Goal: Task Accomplishment & Management: Use online tool/utility

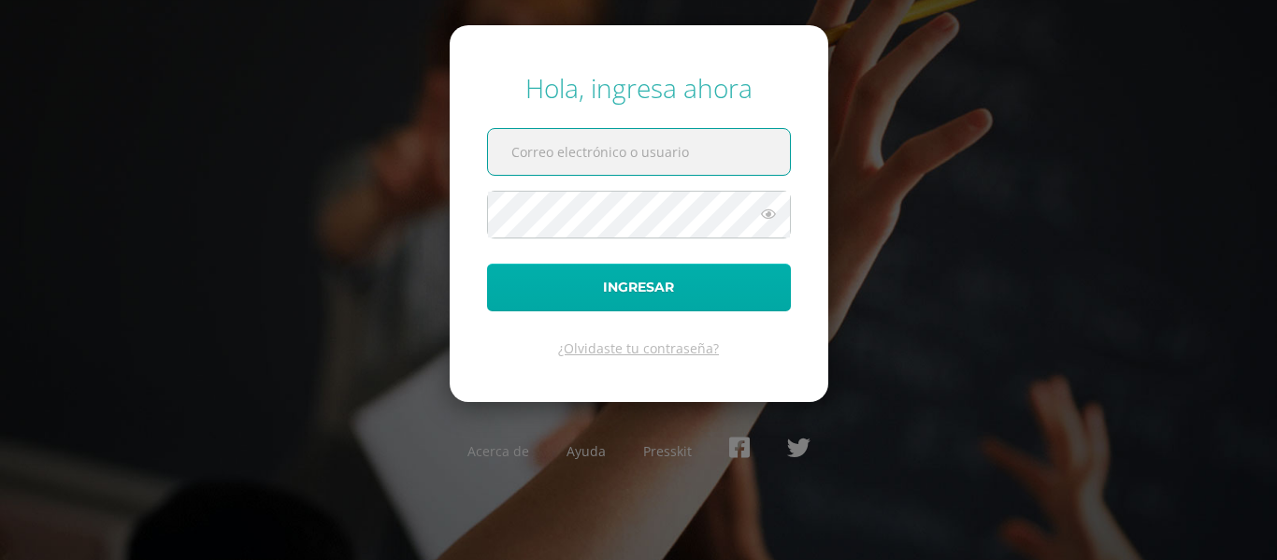
type input "[EMAIL_ADDRESS][DOMAIN_NAME]"
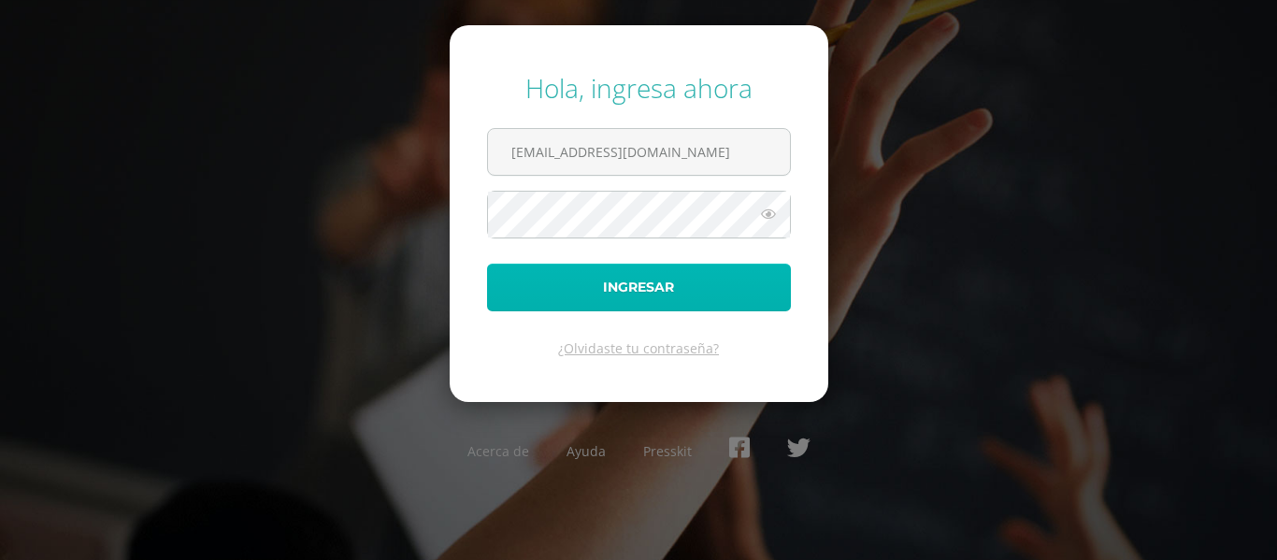
click at [642, 286] on button "Ingresar" at bounding box center [639, 288] width 304 height 48
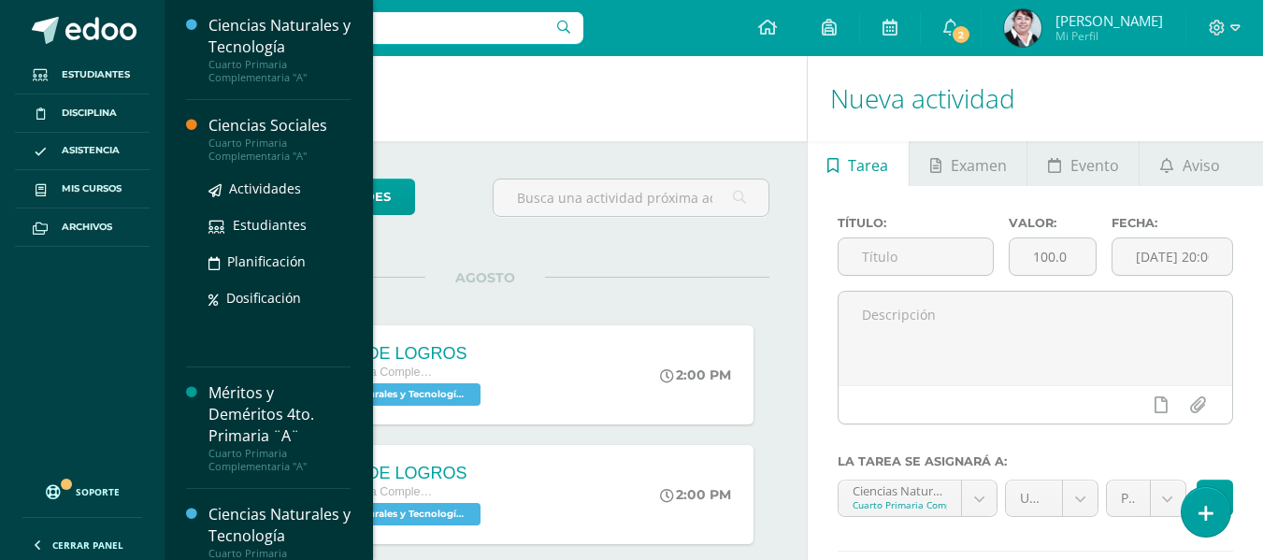
click at [263, 124] on div "Ciencias Sociales" at bounding box center [279, 125] width 142 height 21
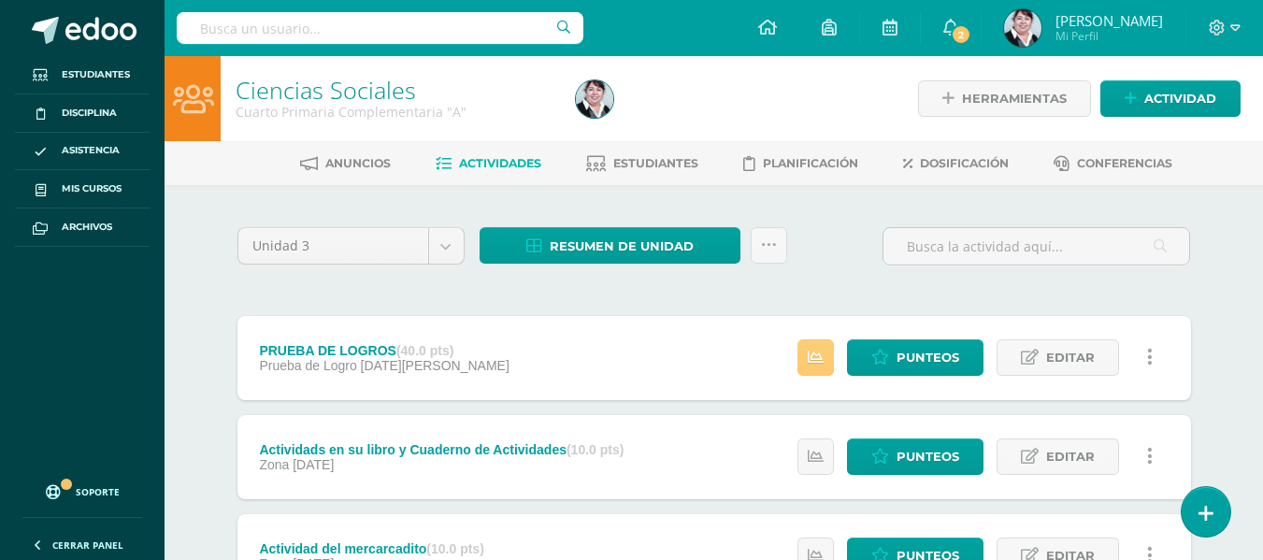
scroll to position [187, 0]
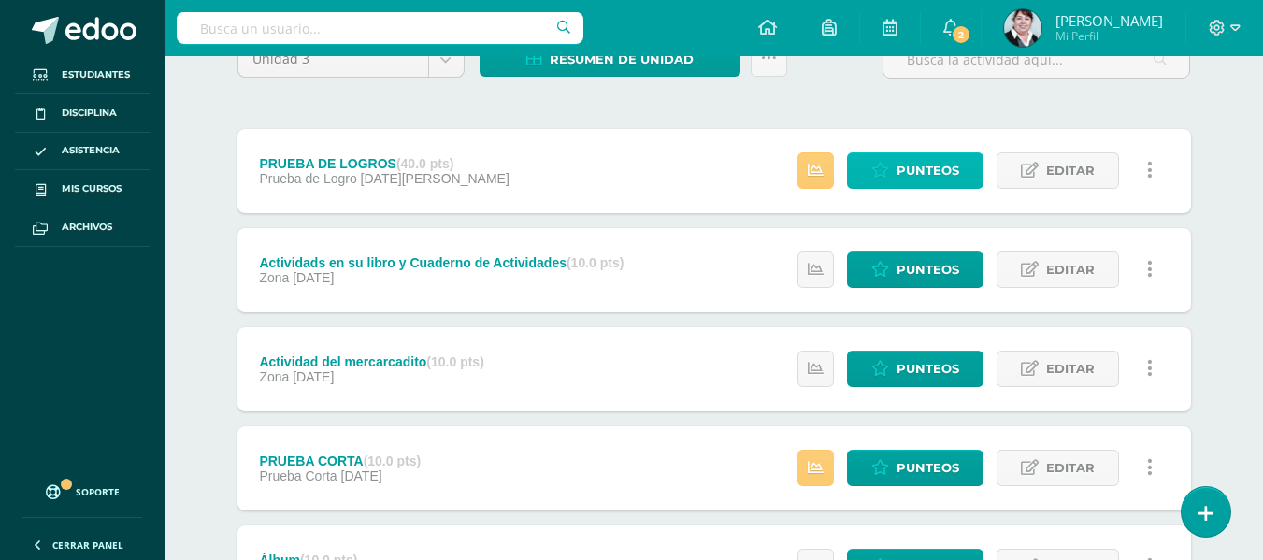
click at [928, 173] on span "Punteos" at bounding box center [927, 170] width 63 height 35
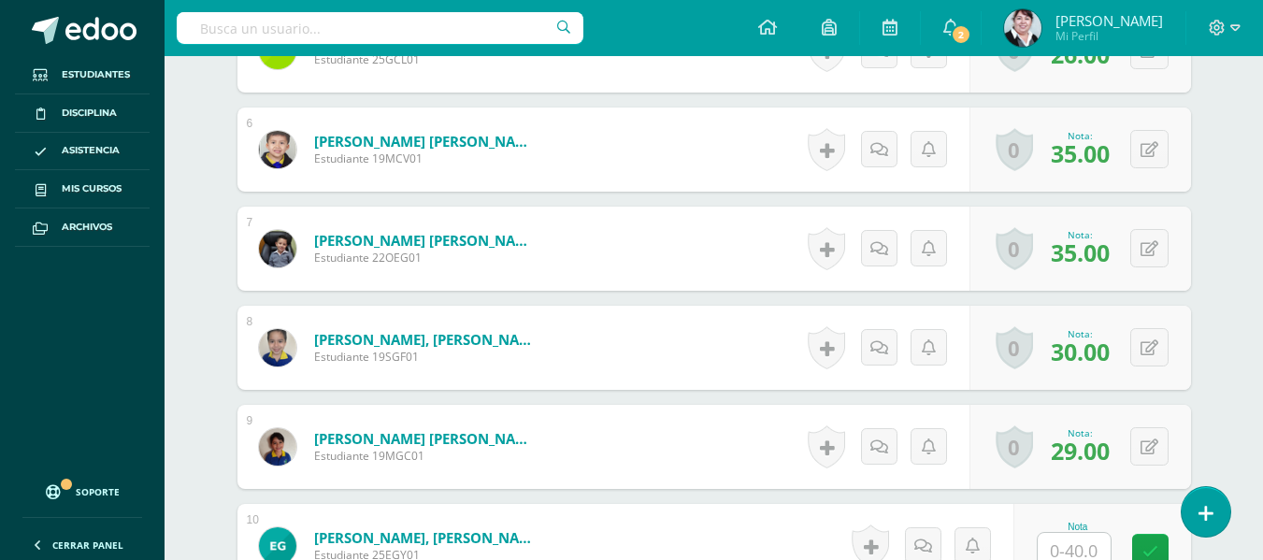
scroll to position [1273, 0]
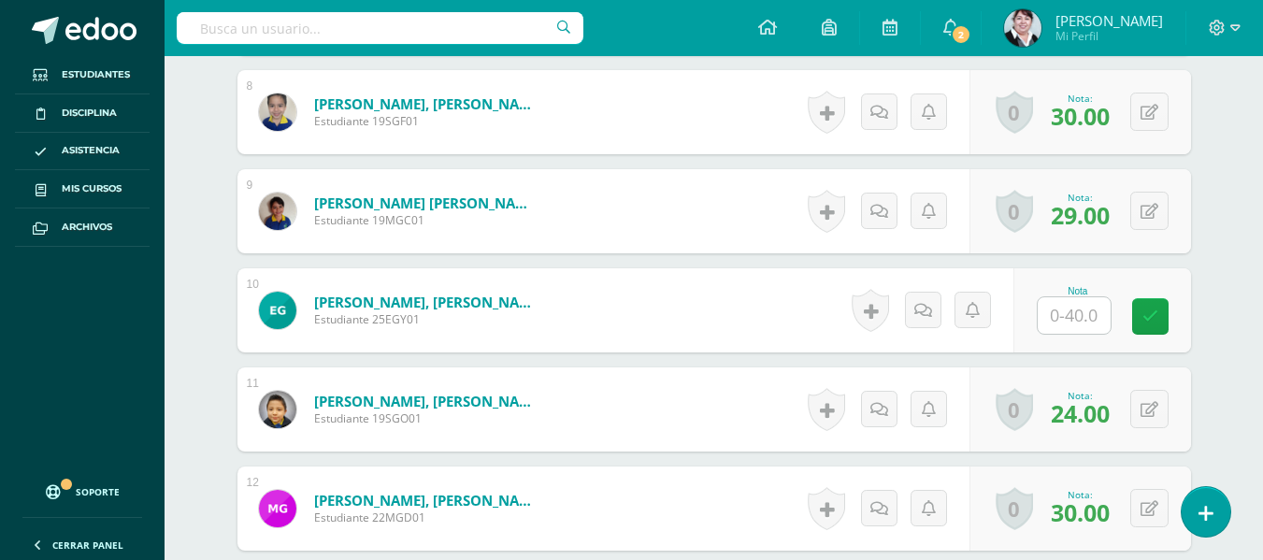
click at [1080, 315] on input "text" at bounding box center [1073, 315] width 73 height 36
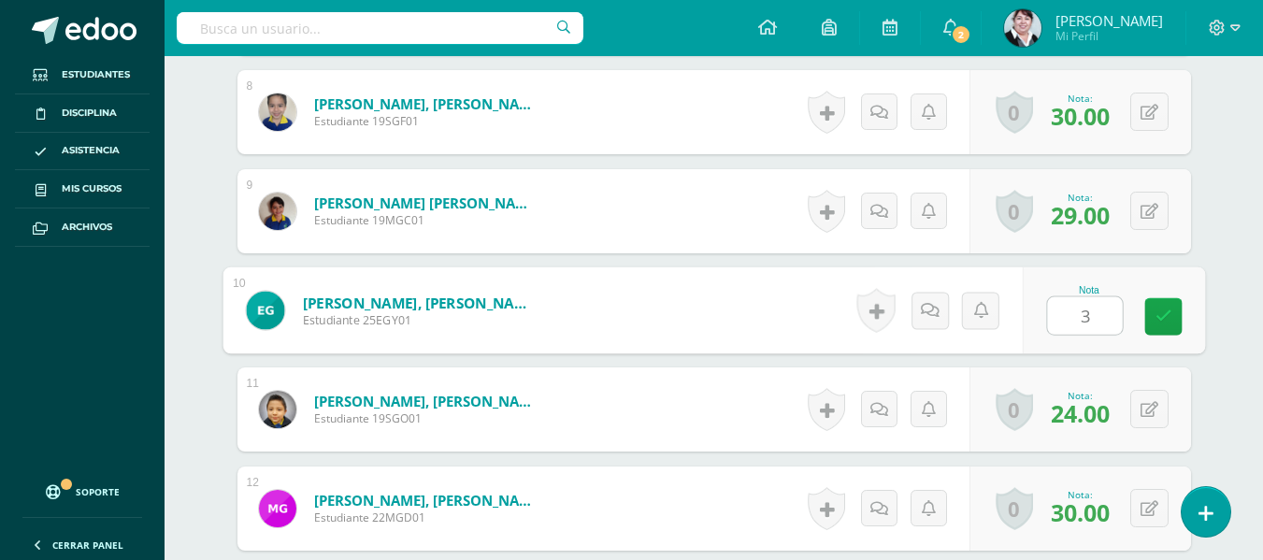
type input "32"
click at [1168, 310] on icon at bounding box center [1162, 316] width 17 height 16
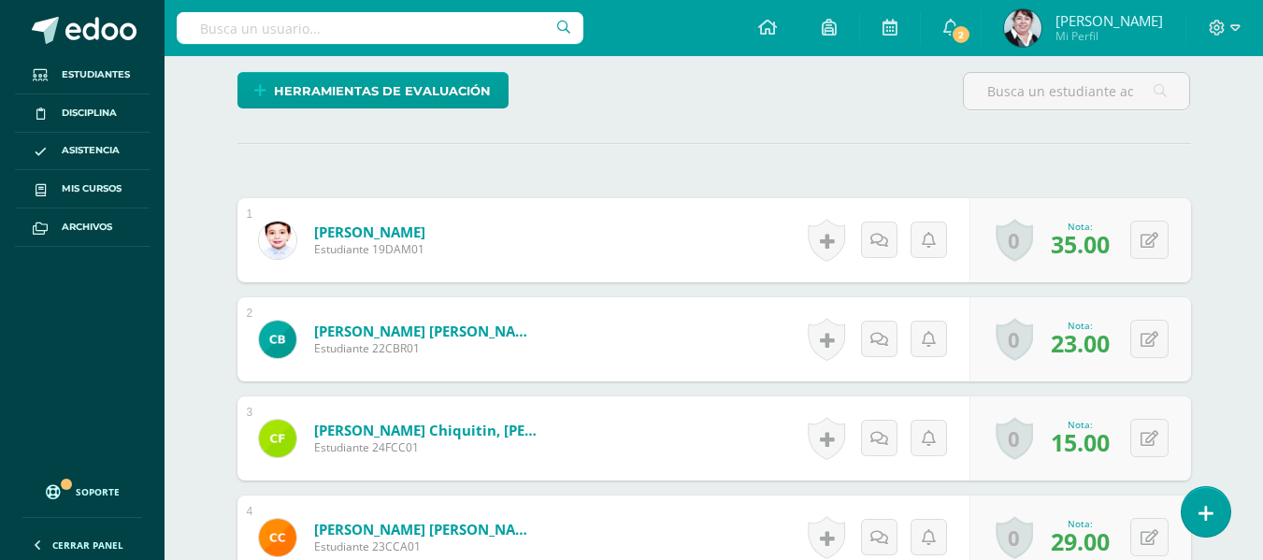
scroll to position [78, 0]
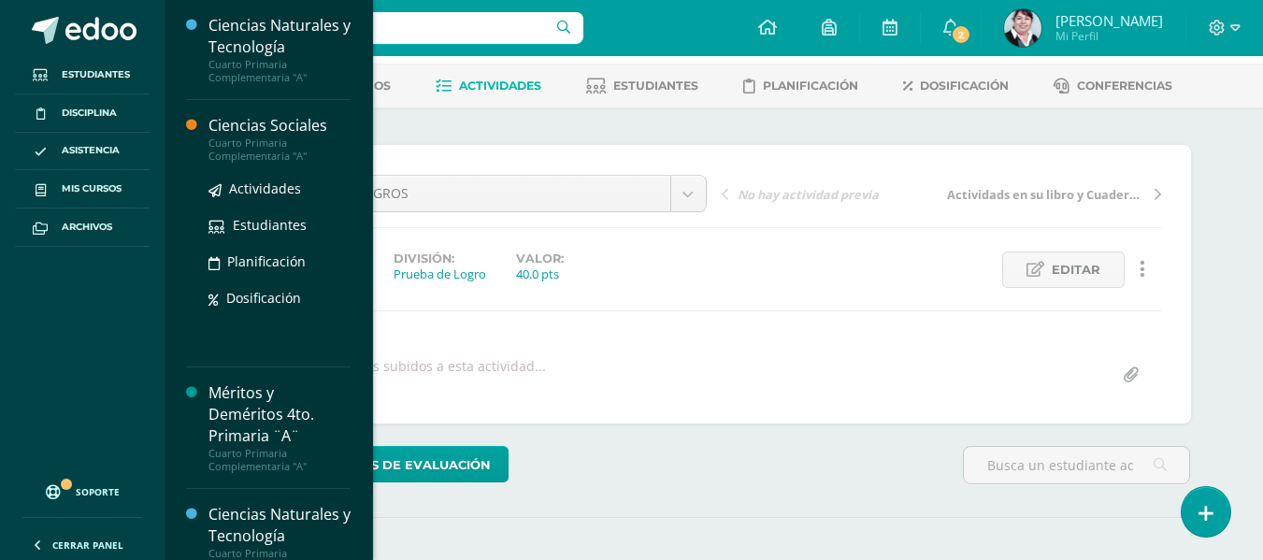
click at [270, 123] on div "Ciencias Sociales" at bounding box center [279, 125] width 142 height 21
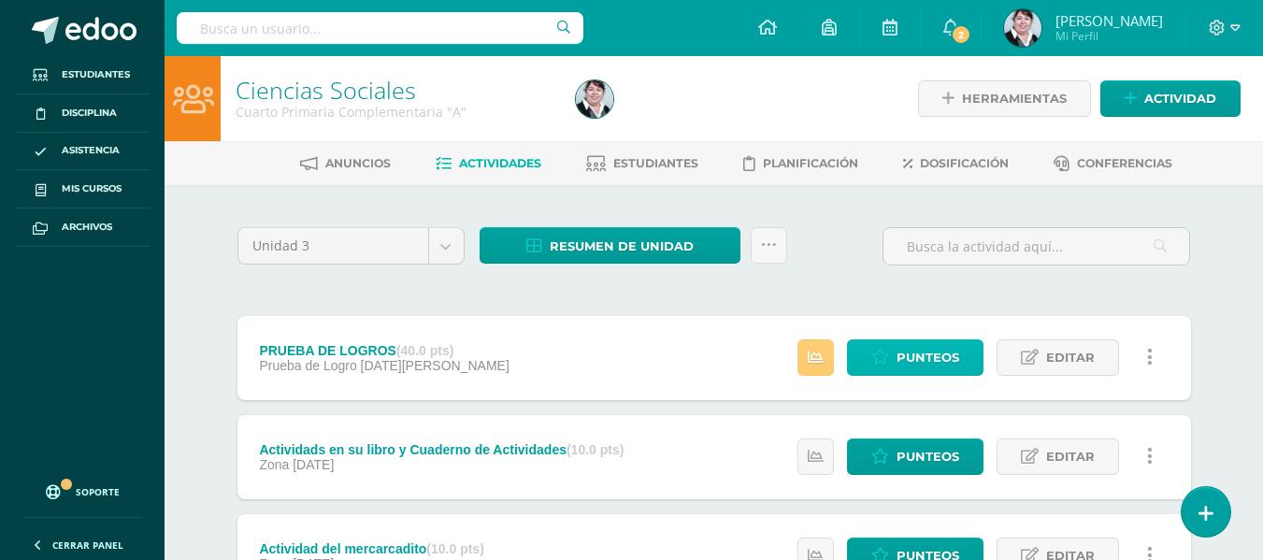
click at [912, 357] on span "Punteos" at bounding box center [927, 357] width 63 height 35
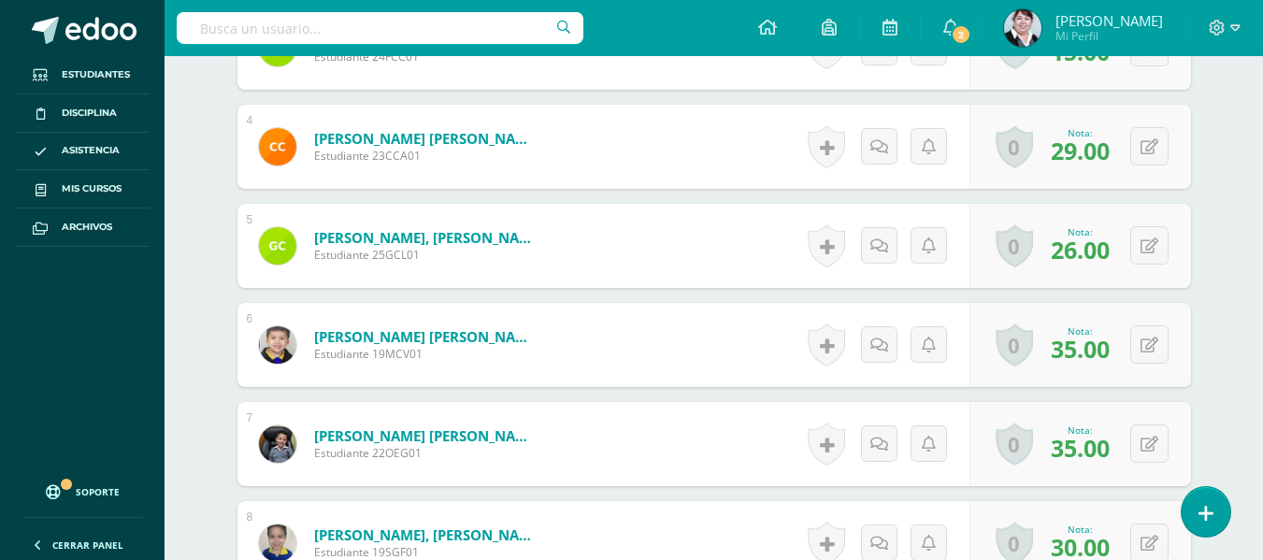
scroll to position [1216, 0]
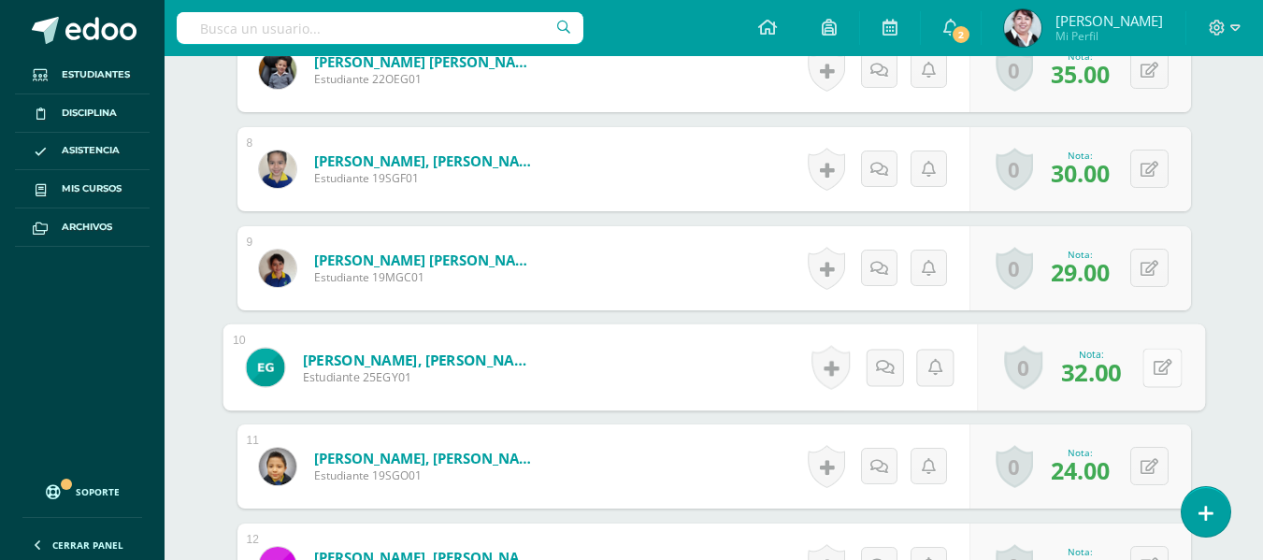
click at [1146, 363] on button at bounding box center [1161, 367] width 39 height 39
type input "23"
click at [1113, 365] on icon at bounding box center [1112, 373] width 17 height 16
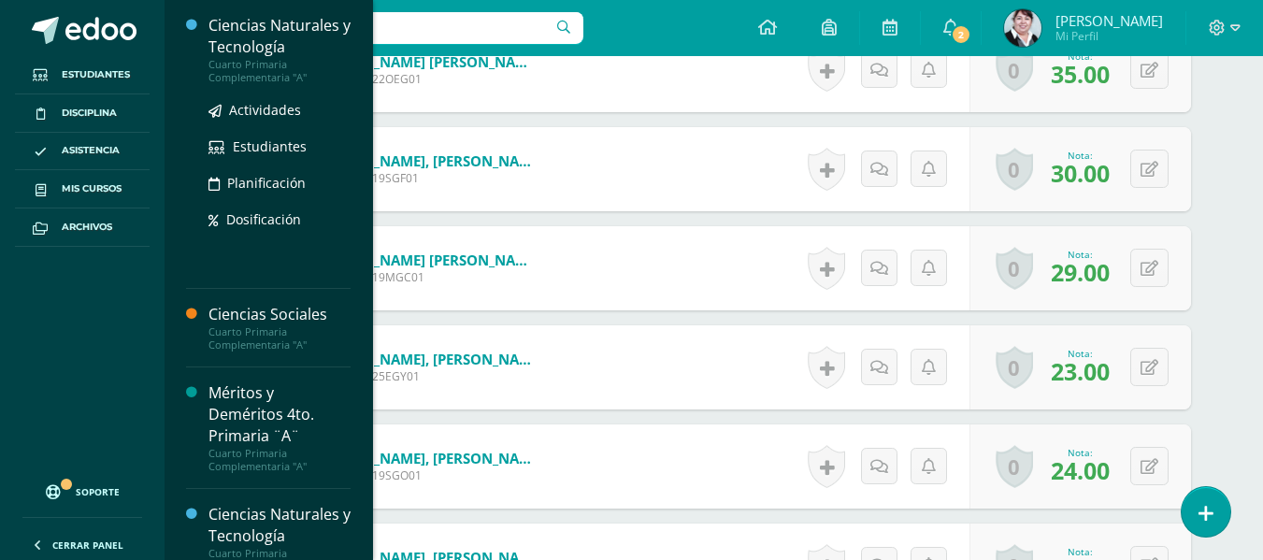
click at [262, 22] on div "Ciencias Naturales y Tecnología" at bounding box center [279, 36] width 142 height 43
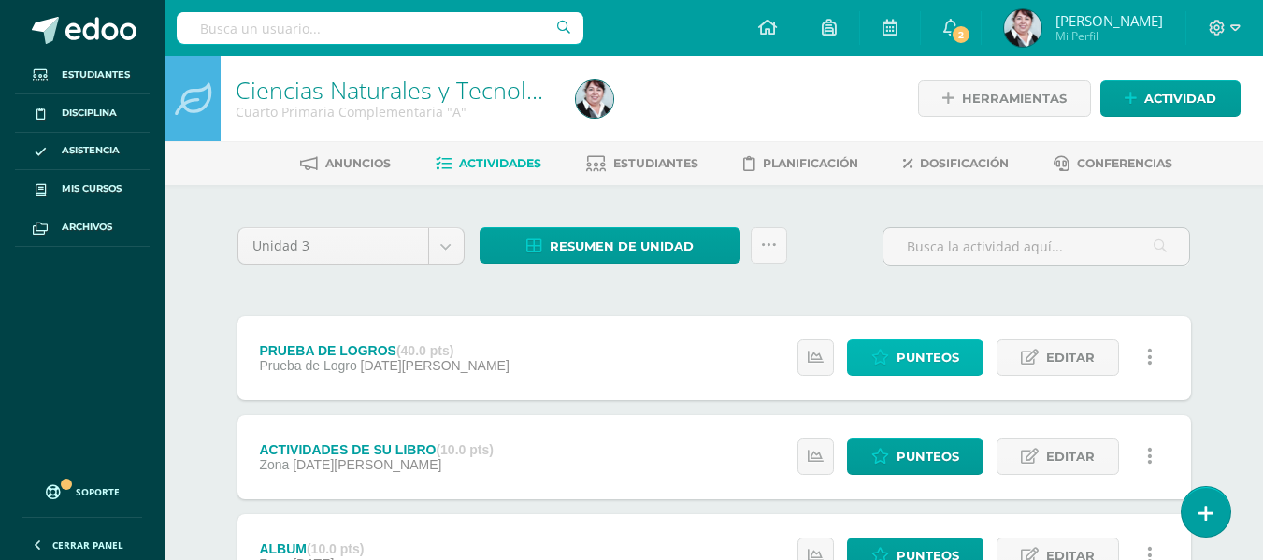
click at [923, 356] on span "Punteos" at bounding box center [927, 357] width 63 height 35
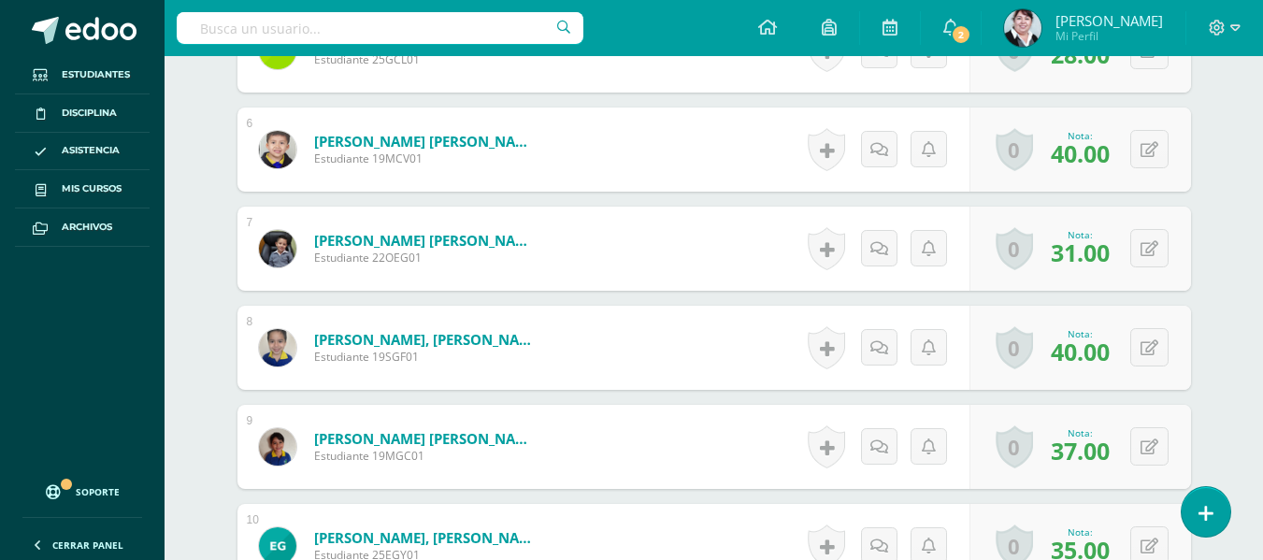
scroll to position [1273, 0]
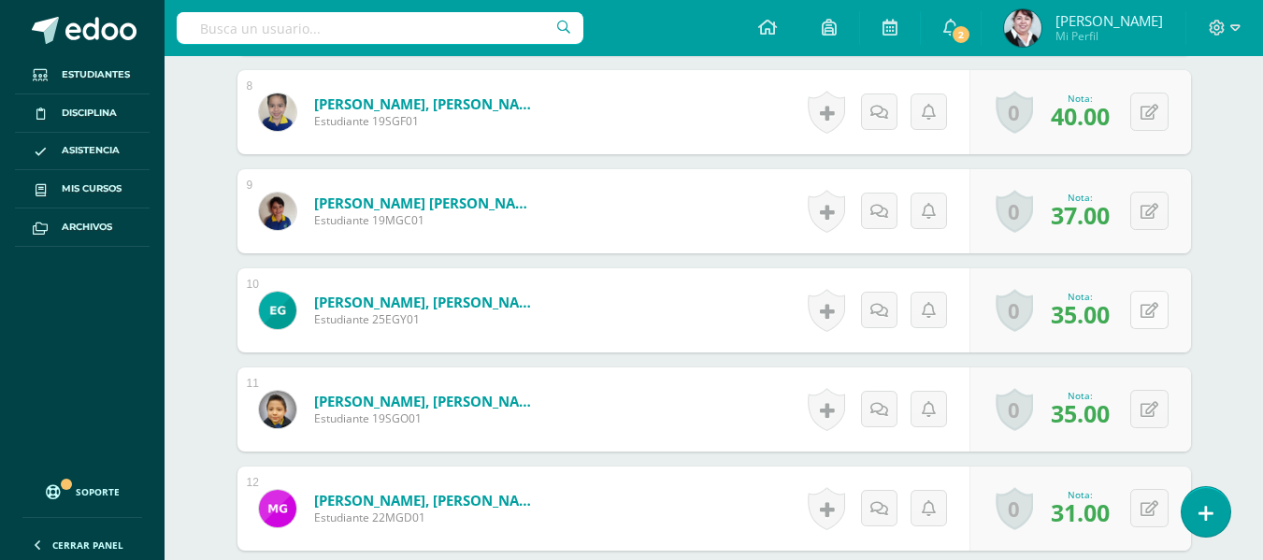
click at [1146, 312] on button at bounding box center [1149, 310] width 38 height 38
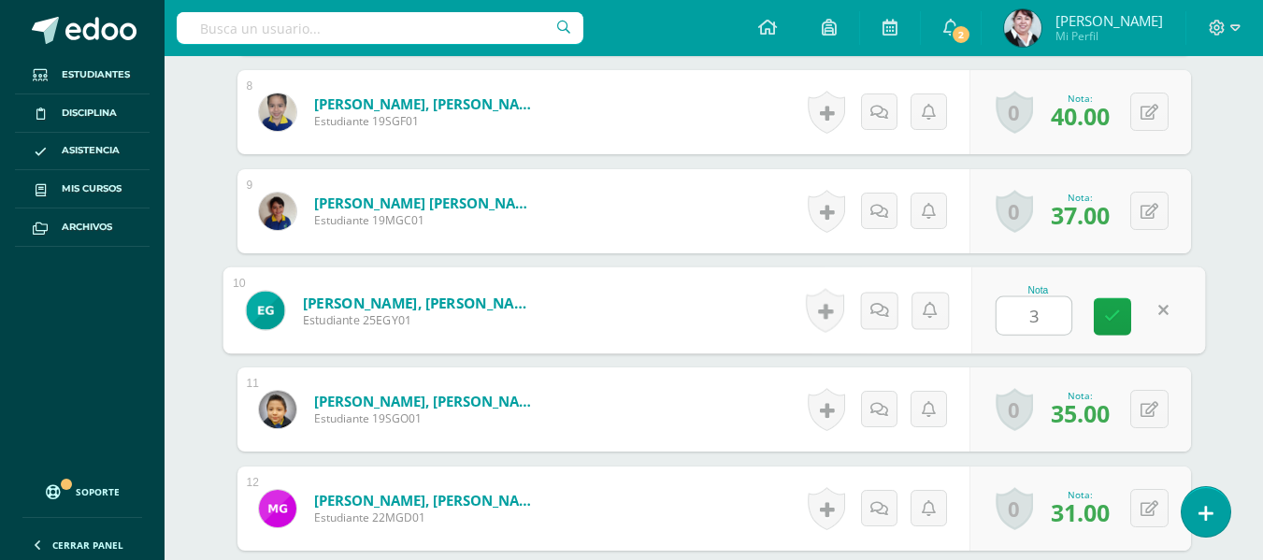
type input "32"
click at [1108, 316] on icon at bounding box center [1112, 316] width 17 height 16
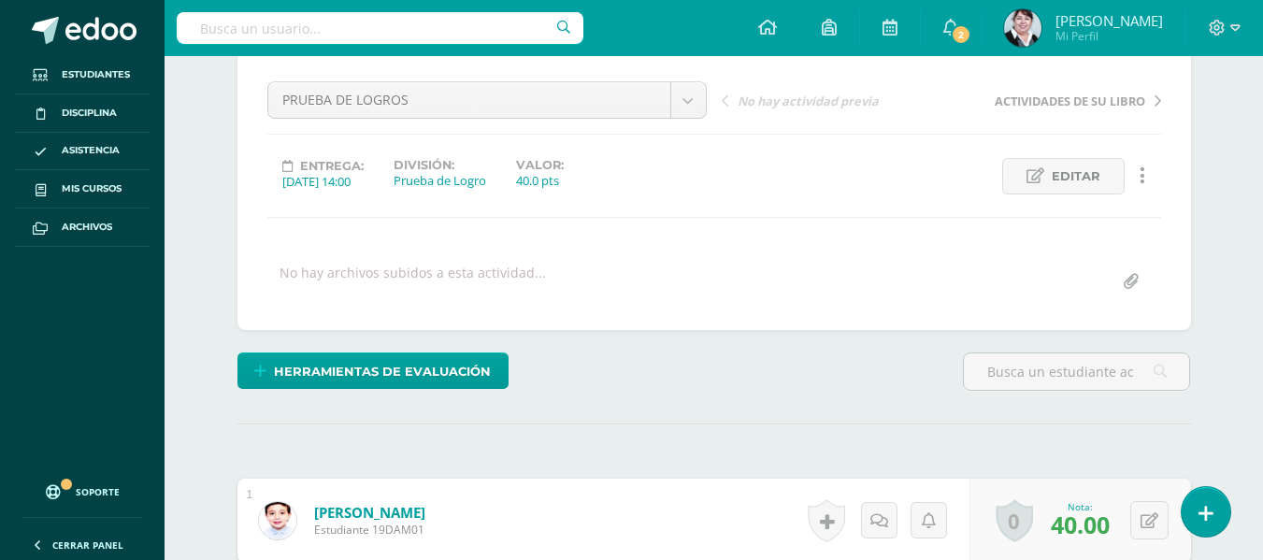
scroll to position [0, 0]
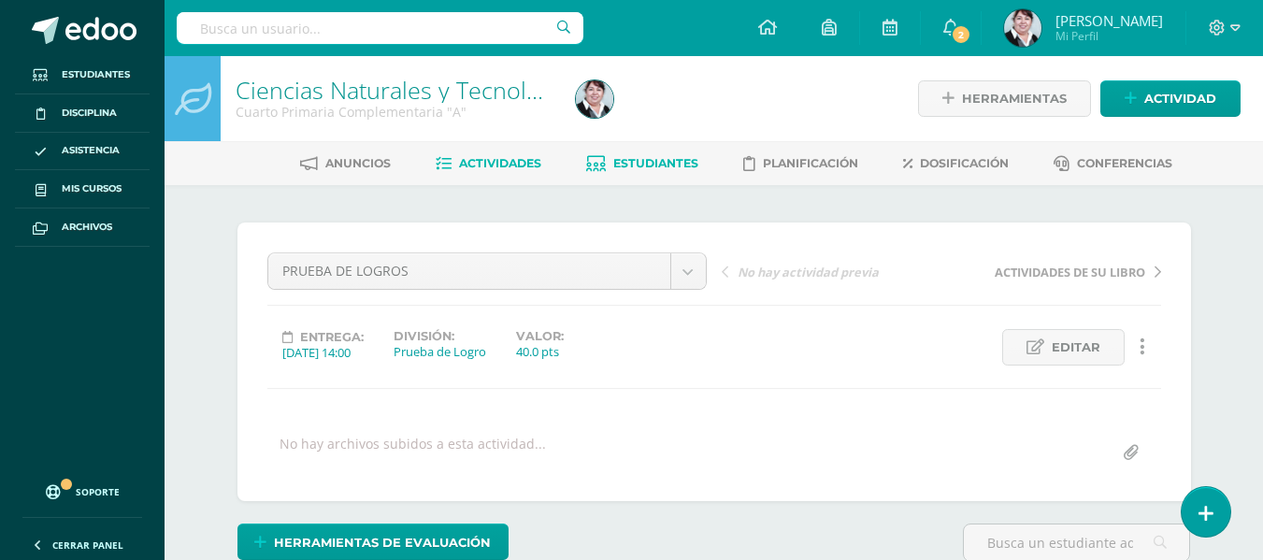
click at [664, 162] on span "Estudiantes" at bounding box center [655, 163] width 85 height 14
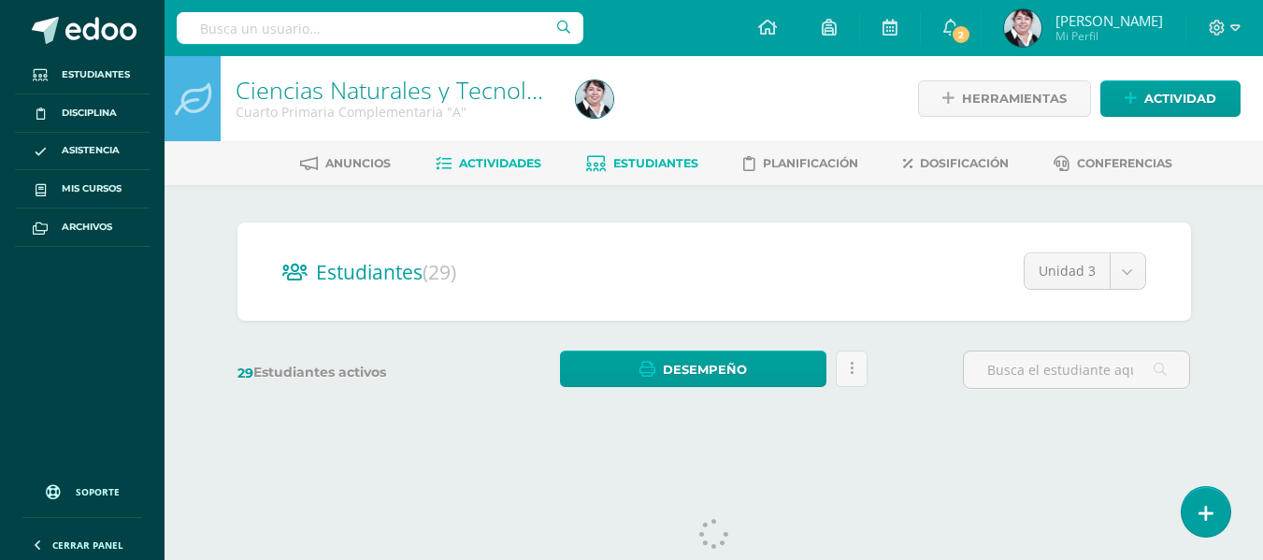
click at [520, 164] on span "Actividades" at bounding box center [500, 163] width 82 height 14
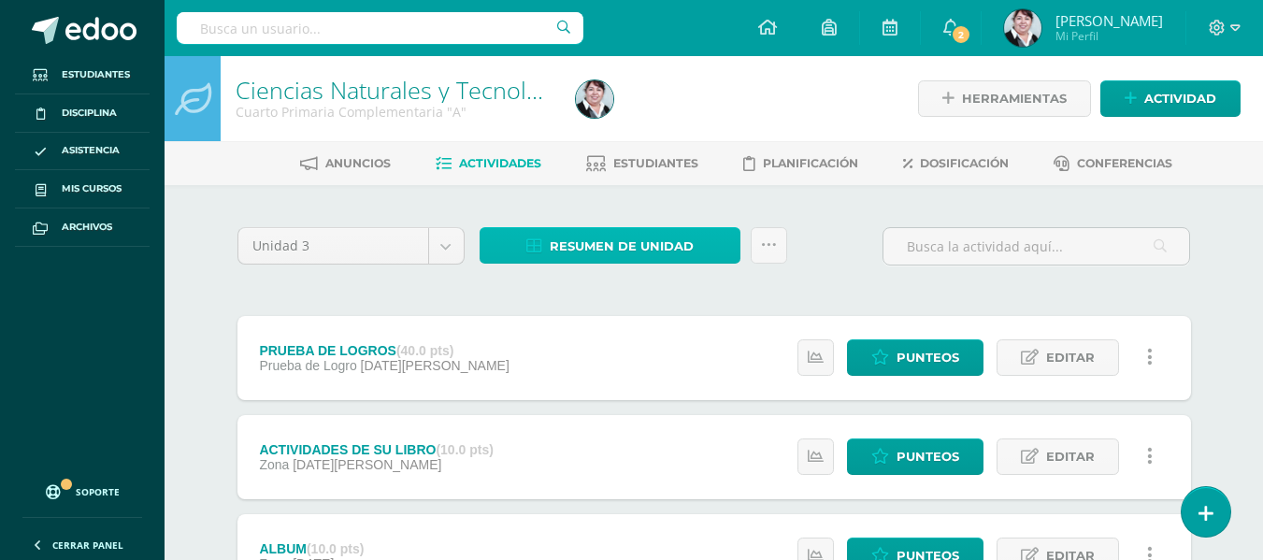
click at [651, 242] on span "Resumen de unidad" at bounding box center [622, 246] width 144 height 35
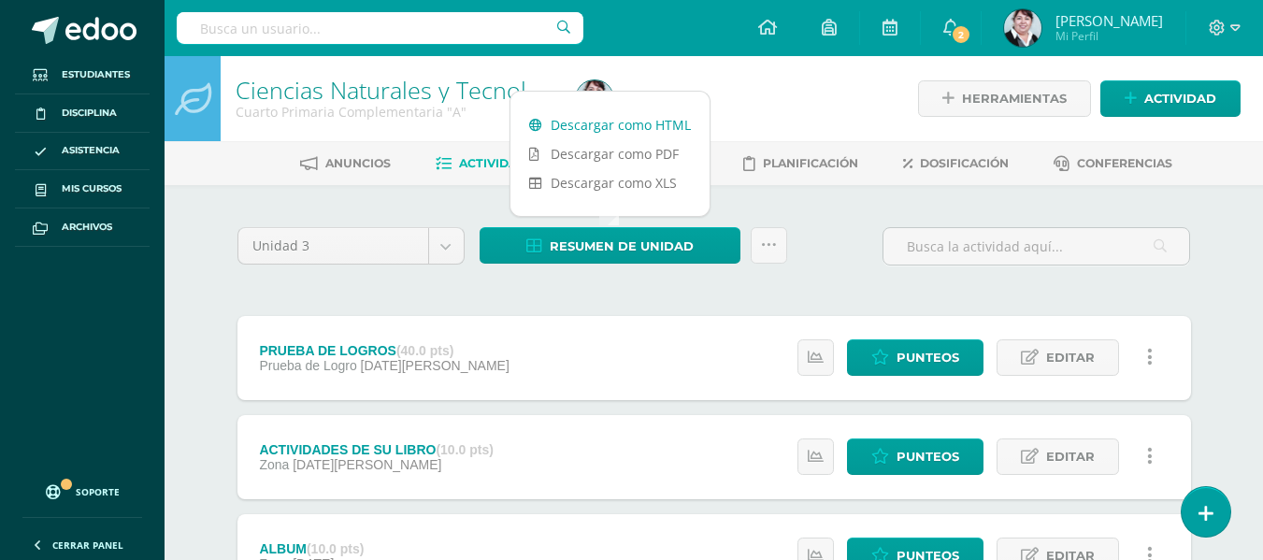
click at [633, 125] on link "Descargar como HTML" at bounding box center [609, 124] width 199 height 29
